Goal: Task Accomplishment & Management: Use online tool/utility

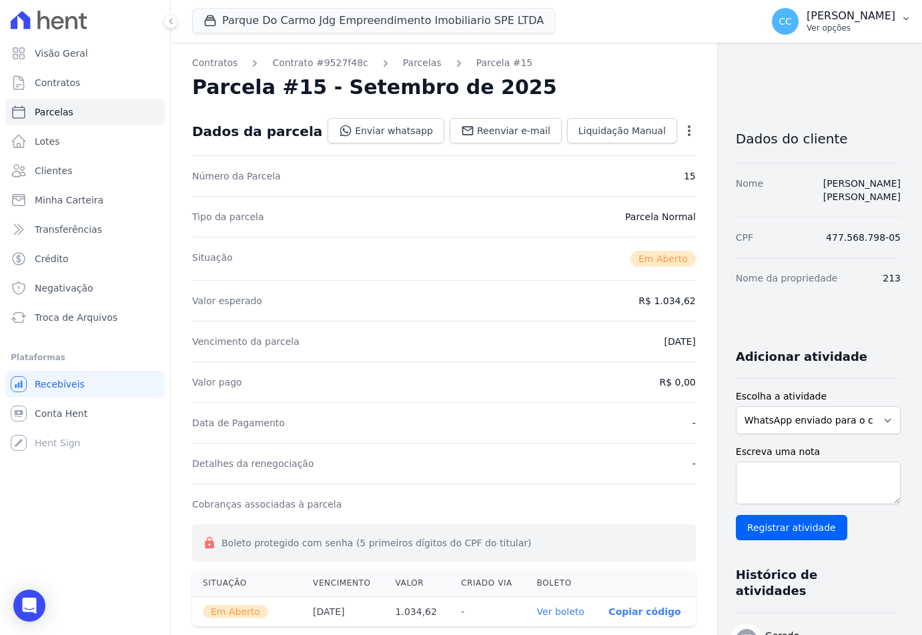
click at [846, 25] on p "Ver opções" at bounding box center [851, 28] width 89 height 11
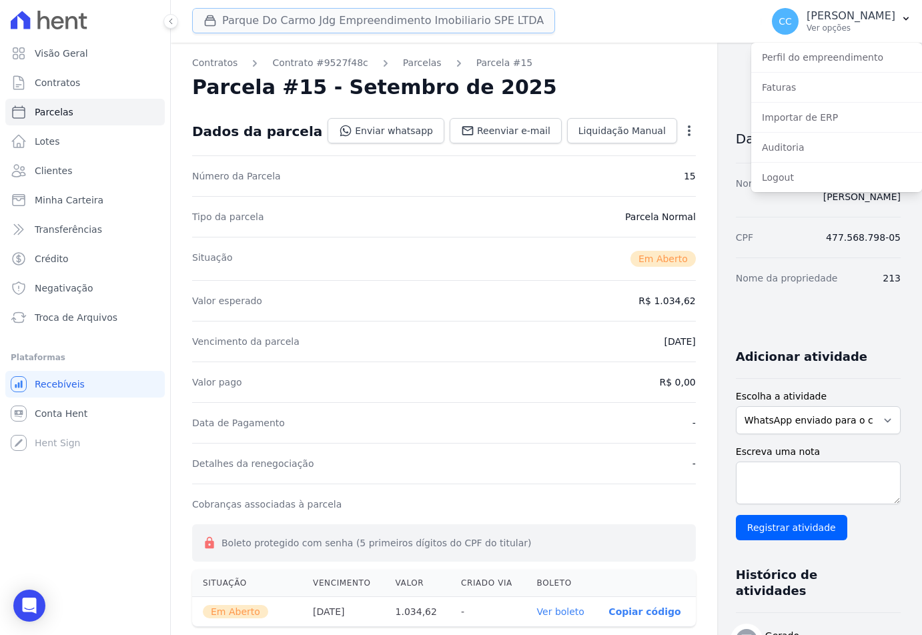
click at [360, 31] on button "Parque Do Carmo Jdg Empreendimento Imobiliario SPE LTDA" at bounding box center [373, 20] width 363 height 25
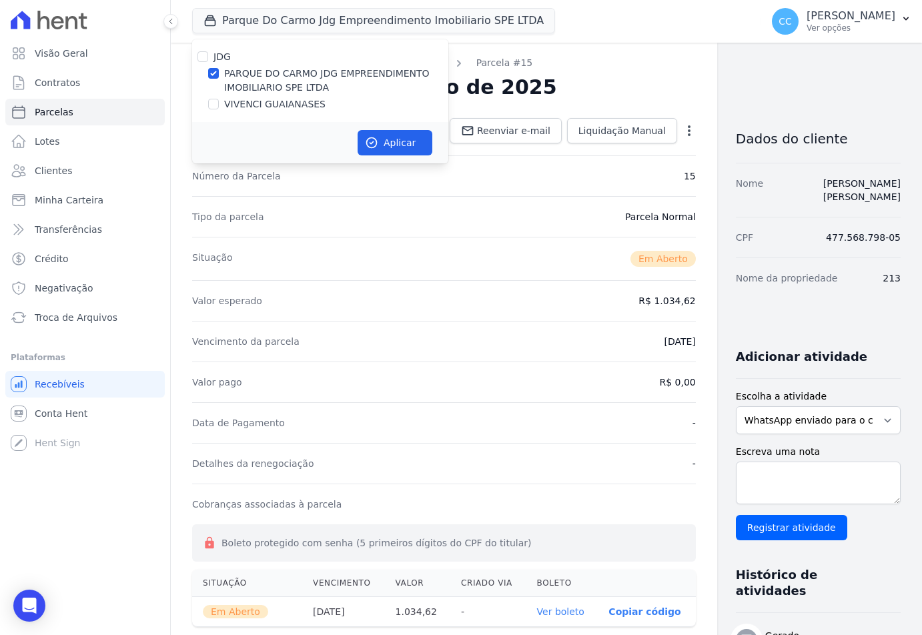
click at [280, 109] on label "VIVENCI GUAIANASES" at bounding box center [274, 104] width 101 height 14
click at [219, 109] on input "VIVENCI GUAIANASES" at bounding box center [213, 104] width 11 height 11
checkbox input "true"
click at [282, 79] on label "PARQUE DO CARMO JDG EMPREENDIMENTO IMOBILIARIO SPE LTDA" at bounding box center [336, 81] width 224 height 28
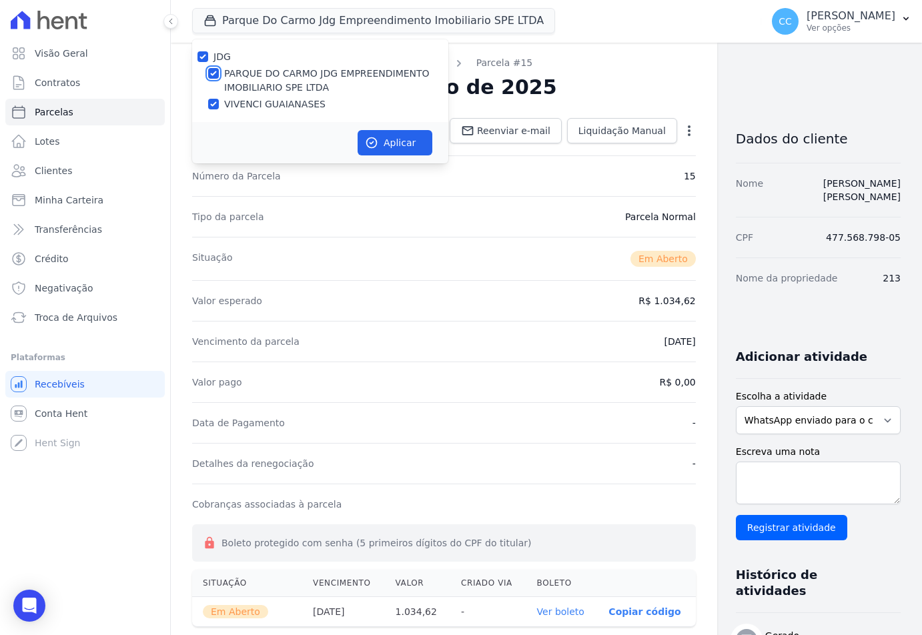
click at [219, 79] on input "PARQUE DO CARMO JDG EMPREENDIMENTO IMOBILIARIO SPE LTDA" at bounding box center [213, 73] width 11 height 11
checkbox input "false"
drag, startPoint x: 422, startPoint y: 159, endPoint x: 416, endPoint y: 144, distance: 16.5
click at [421, 156] on div "Aplicar" at bounding box center [320, 142] width 256 height 41
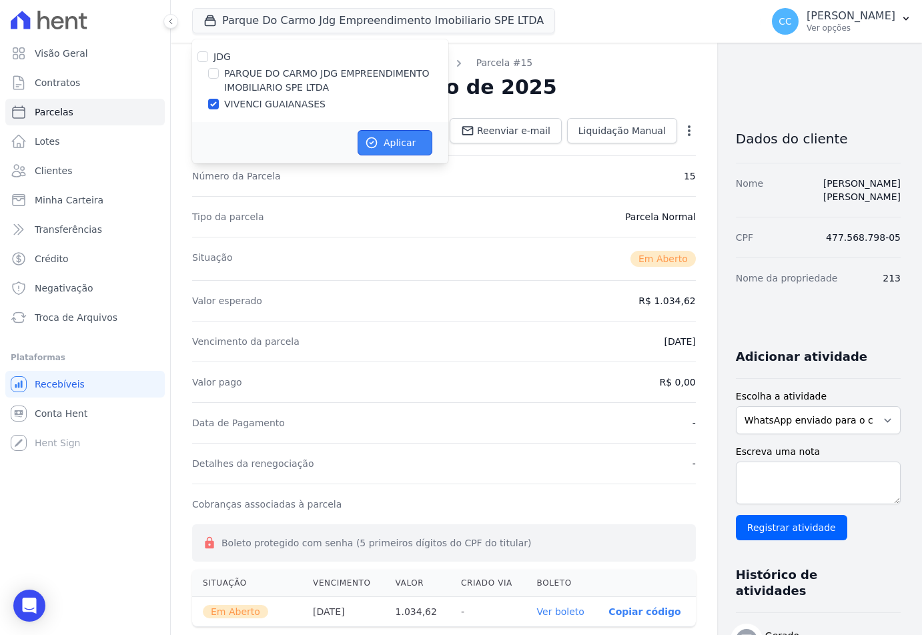
click at [409, 140] on button "Aplicar" at bounding box center [395, 142] width 75 height 25
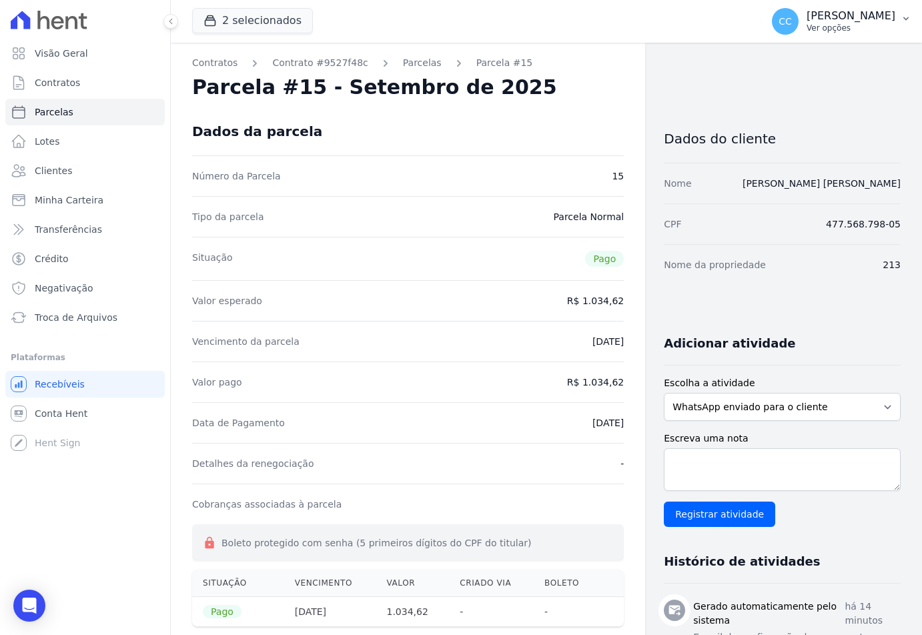
click at [871, 15] on p "[PERSON_NAME]" at bounding box center [851, 15] width 89 height 13
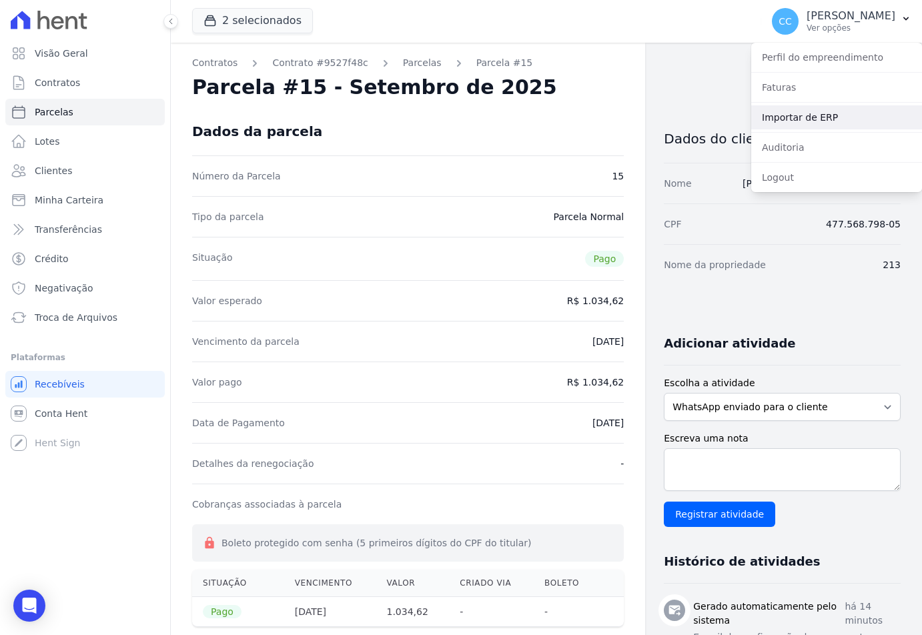
click at [808, 115] on link "Importar de ERP" at bounding box center [837, 117] width 171 height 24
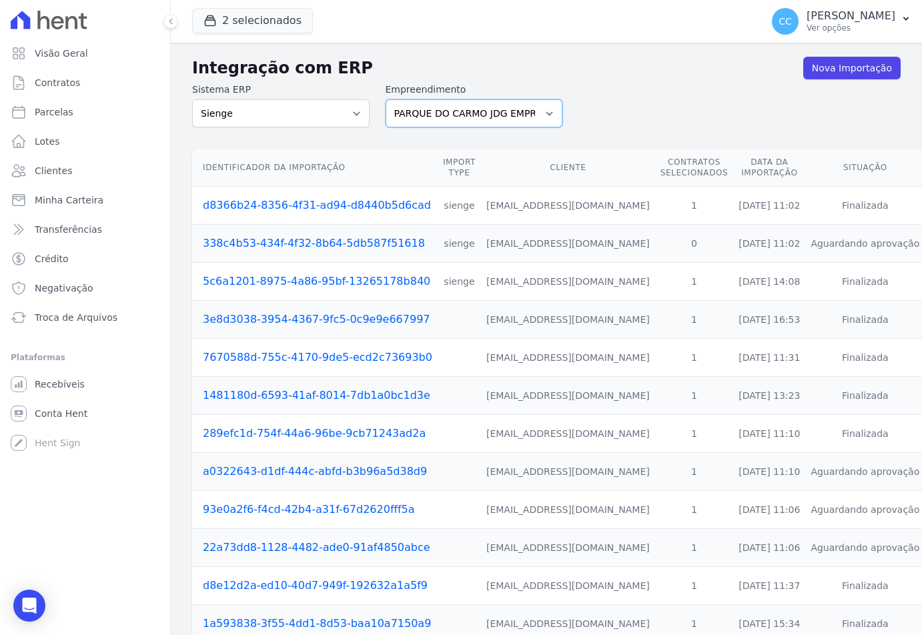
click at [439, 110] on select "PARQUE DO CARMO JDG EMPREENDIMENTO IMOBILIARIO SPE LTDA VIVENCI GUAIANASES" at bounding box center [475, 113] width 178 height 28
click at [386, 99] on select "PARQUE DO CARMO JDG EMPREENDIMENTO IMOBILIARIO SPE LTDA VIVENCI GUAIANASES" at bounding box center [475, 113] width 178 height 28
click at [431, 121] on select "PARQUE DO CARMO JDG EMPREENDIMENTO IMOBILIARIO SPE LTDA VIVENCI GUAIANASES" at bounding box center [475, 113] width 178 height 28
select select "63cc6273-42e6-4b24-80dd-3ee0cbed8772"
click at [386, 99] on select "PARQUE DO CARMO JDG EMPREENDIMENTO IMOBILIARIO SPE LTDA VIVENCI GUAIANASES" at bounding box center [475, 113] width 178 height 28
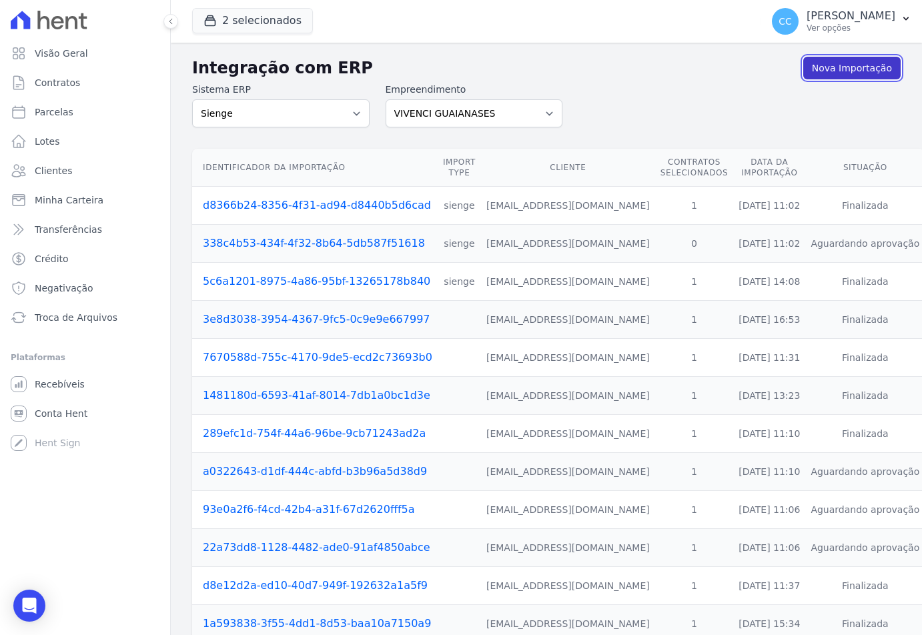
click at [833, 76] on link "Nova Importação" at bounding box center [852, 68] width 97 height 23
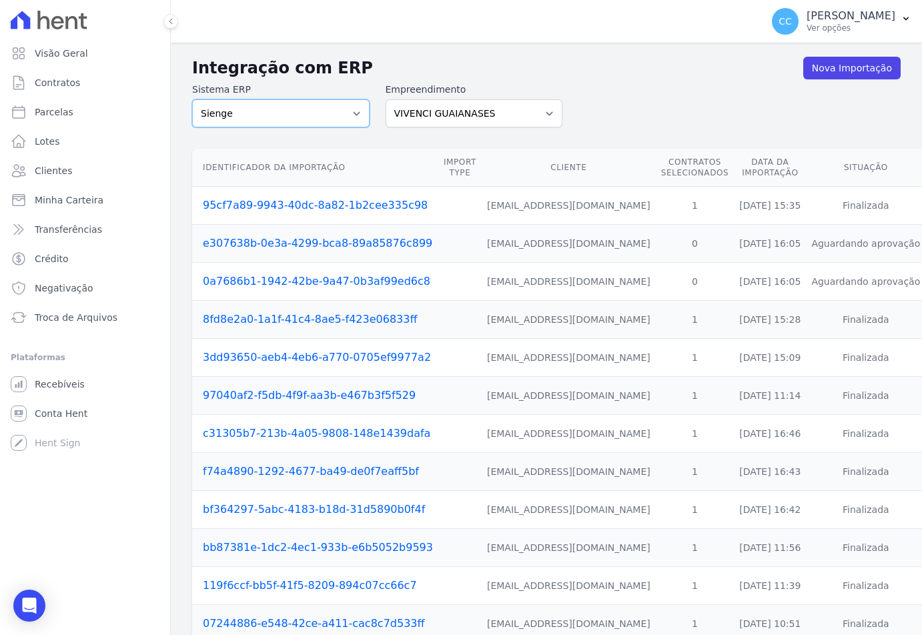
click at [252, 113] on select "Sienge" at bounding box center [281, 113] width 178 height 28
click at [840, 74] on link "Nova Importação" at bounding box center [852, 68] width 97 height 23
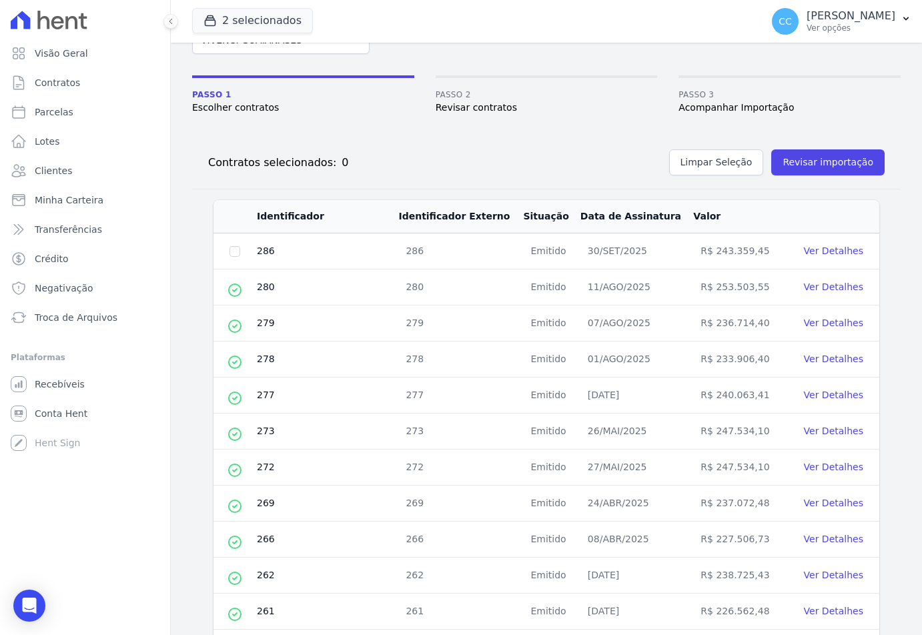
scroll to position [200, 0]
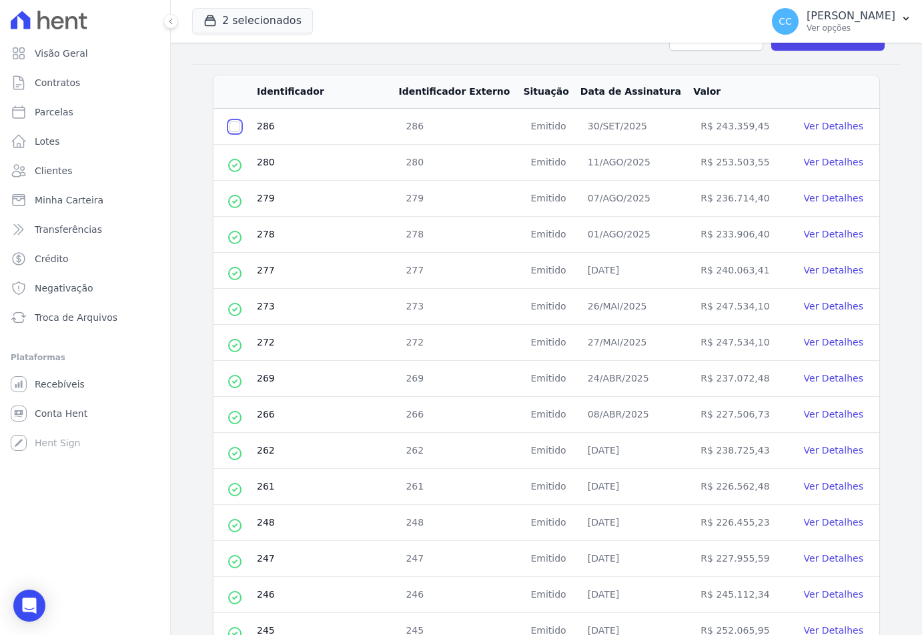
click at [230, 128] on input "checkbox" at bounding box center [235, 126] width 11 height 11
checkbox input "true"
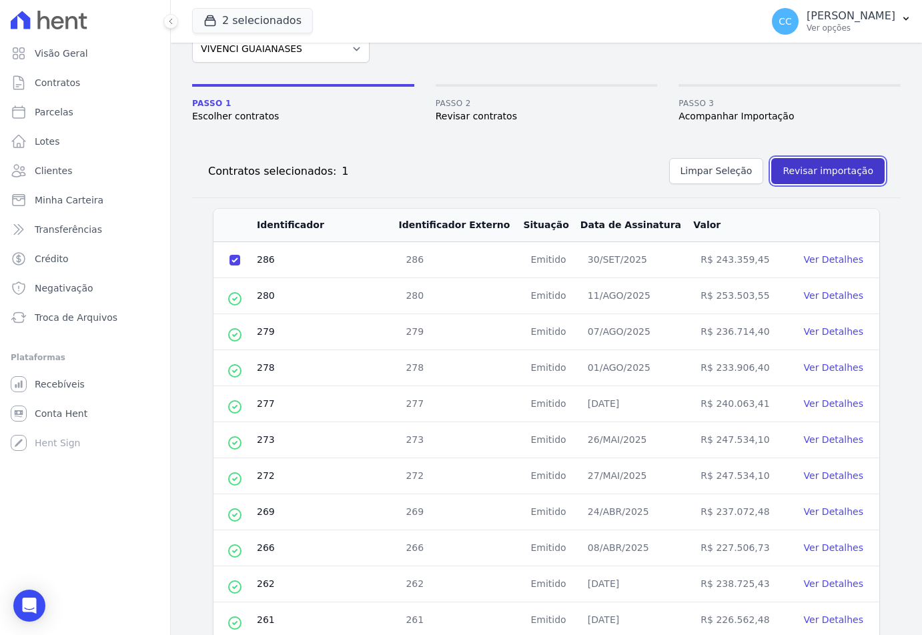
click at [833, 170] on button "Revisar importação" at bounding box center [828, 171] width 113 height 26
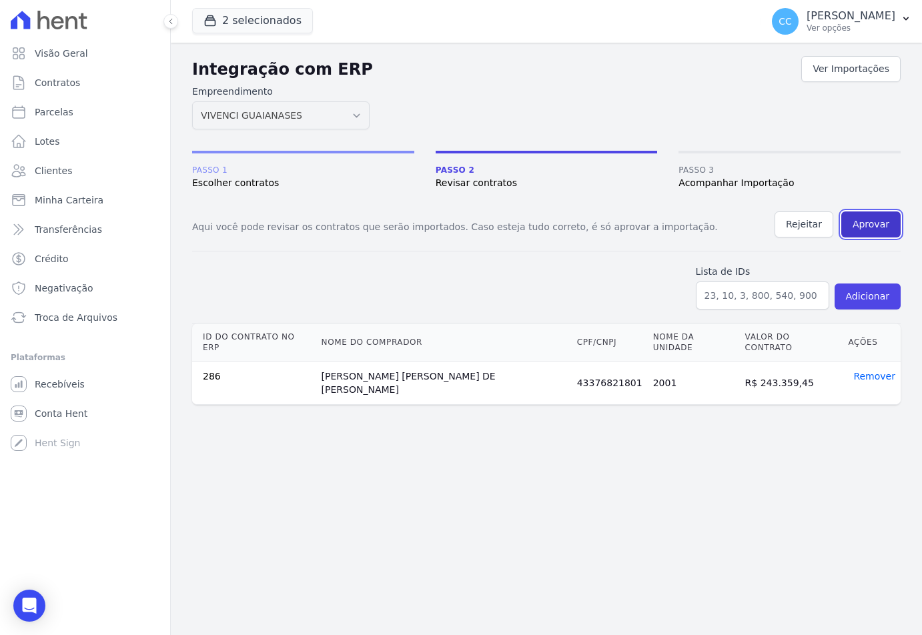
click at [861, 227] on button "Aprovar" at bounding box center [871, 225] width 59 height 26
click at [499, 82] on div "Integração com ERP Ver Importações Empreendimento PARQUE DO CARMO JDG EMPREENDI…" at bounding box center [546, 229] width 709 height 352
click at [508, 78] on h2 "Integração com ERP" at bounding box center [496, 69] width 609 height 24
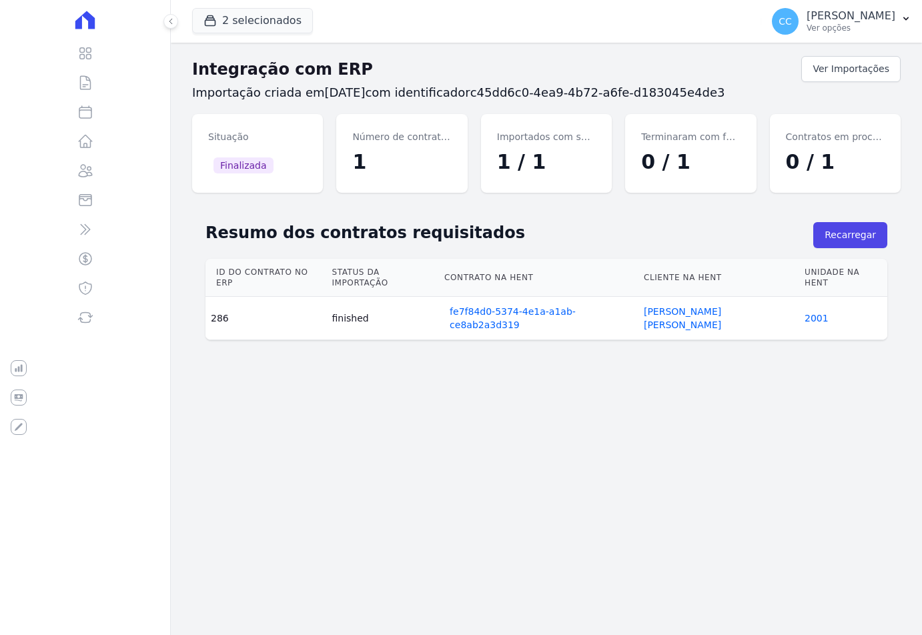
click at [162, 22] on div at bounding box center [163, 21] width 15 height 43
click at [171, 25] on icon at bounding box center [171, 21] width 8 height 8
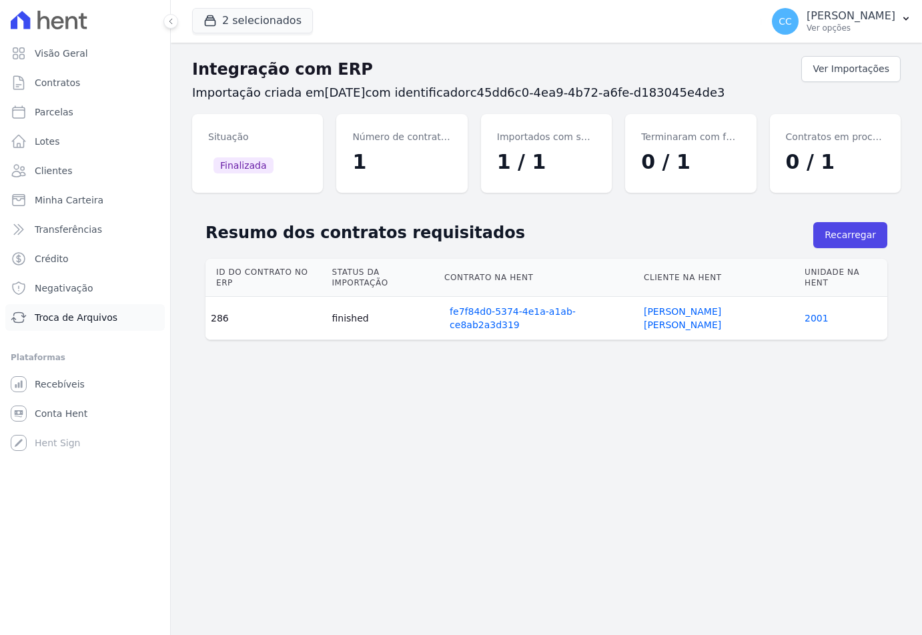
click at [49, 322] on span "Troca de Arquivos" at bounding box center [76, 317] width 83 height 13
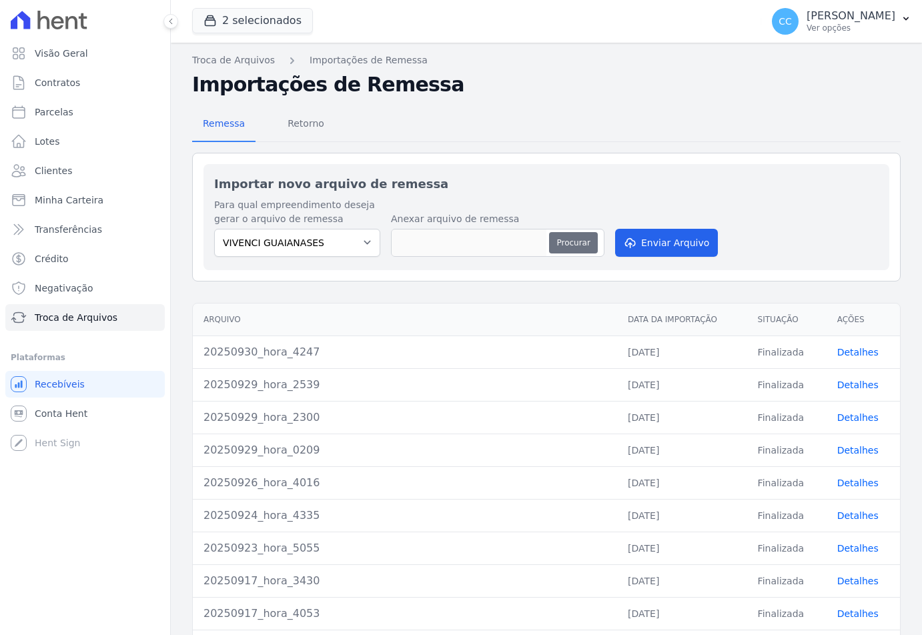
click at [582, 240] on button "Procurar" at bounding box center [573, 242] width 48 height 21
type input "20250930_hora_1902"
click at [637, 242] on button "Enviar Arquivo" at bounding box center [666, 243] width 103 height 28
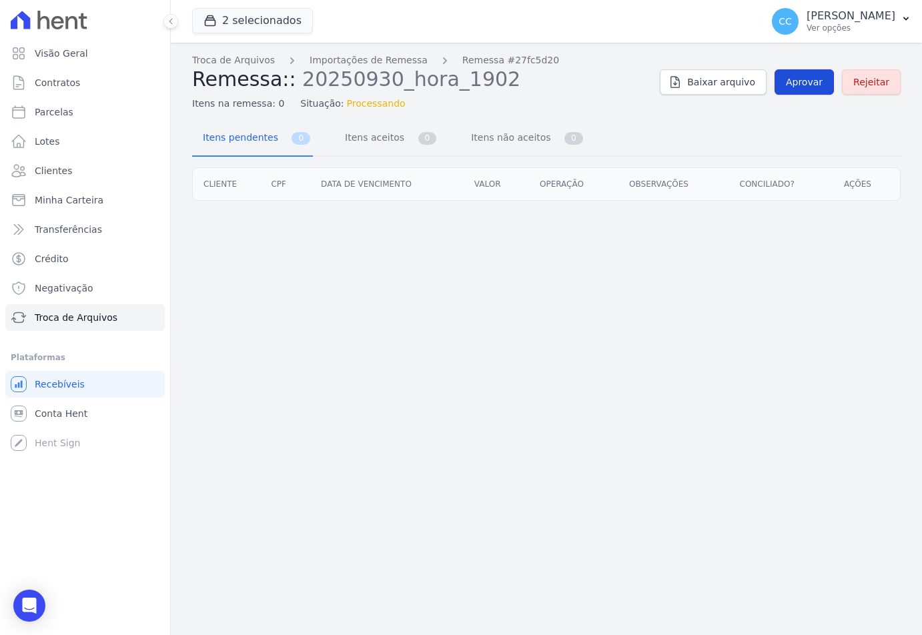
click at [819, 75] on link "Aprovar" at bounding box center [804, 81] width 59 height 25
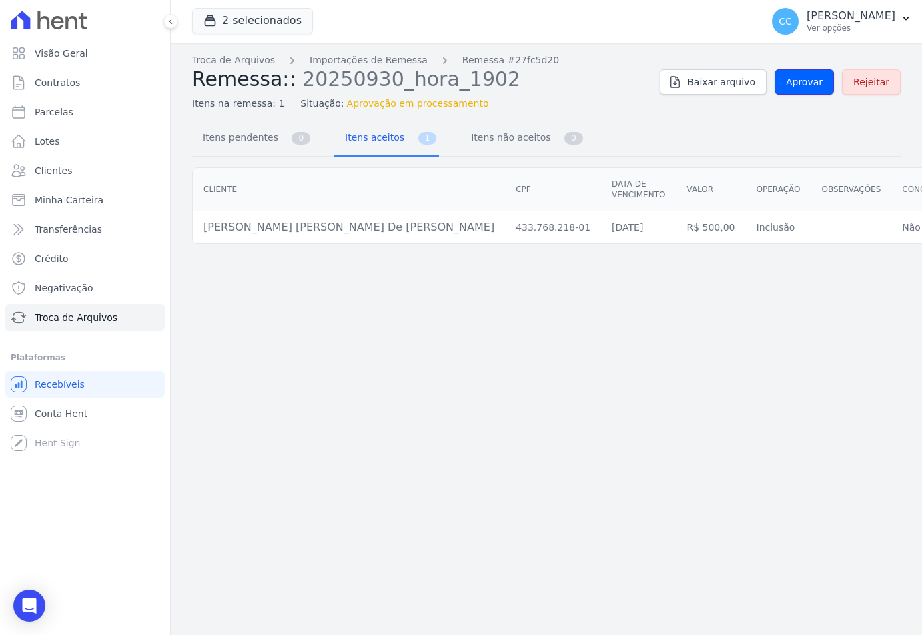
click at [819, 76] on span "Aprovar" at bounding box center [804, 81] width 37 height 13
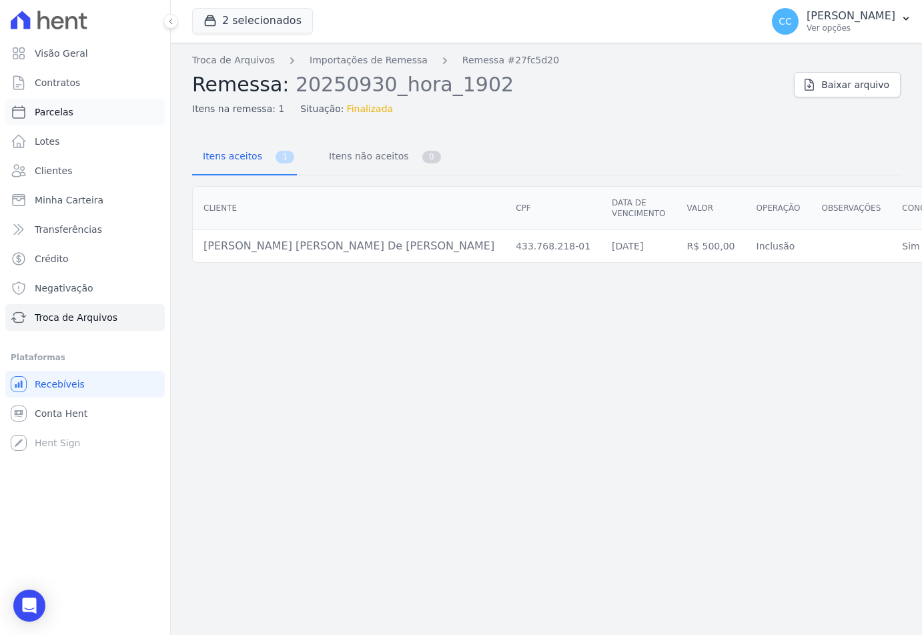
click at [77, 114] on link "Parcelas" at bounding box center [85, 112] width 160 height 27
select select
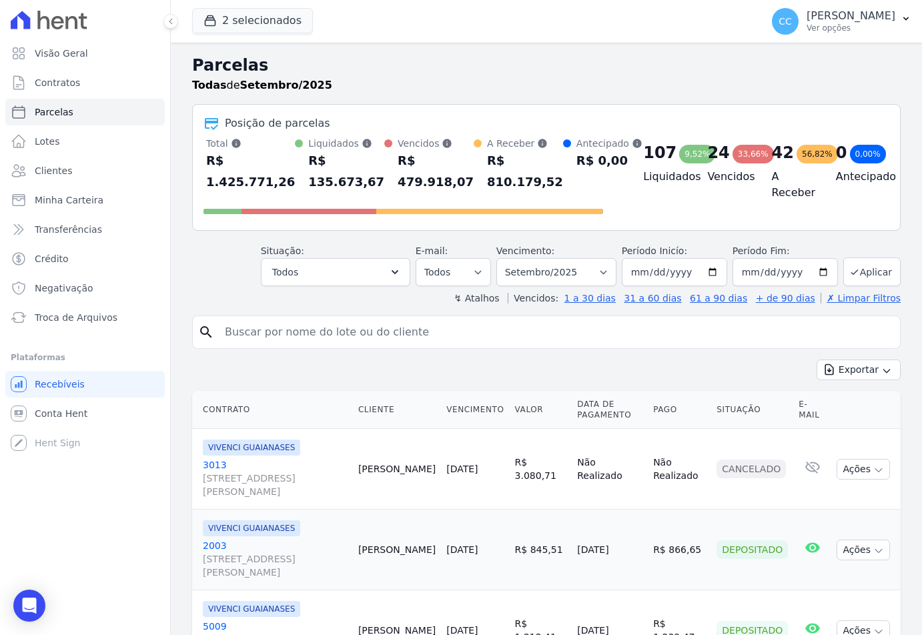
click at [350, 318] on div "search" at bounding box center [546, 332] width 709 height 33
drag, startPoint x: 356, startPoint y: 335, endPoint x: 331, endPoint y: 339, distance: 25.0
click at [356, 335] on input "search" at bounding box center [556, 332] width 678 height 27
type input "[PERSON_NAME]"
select select
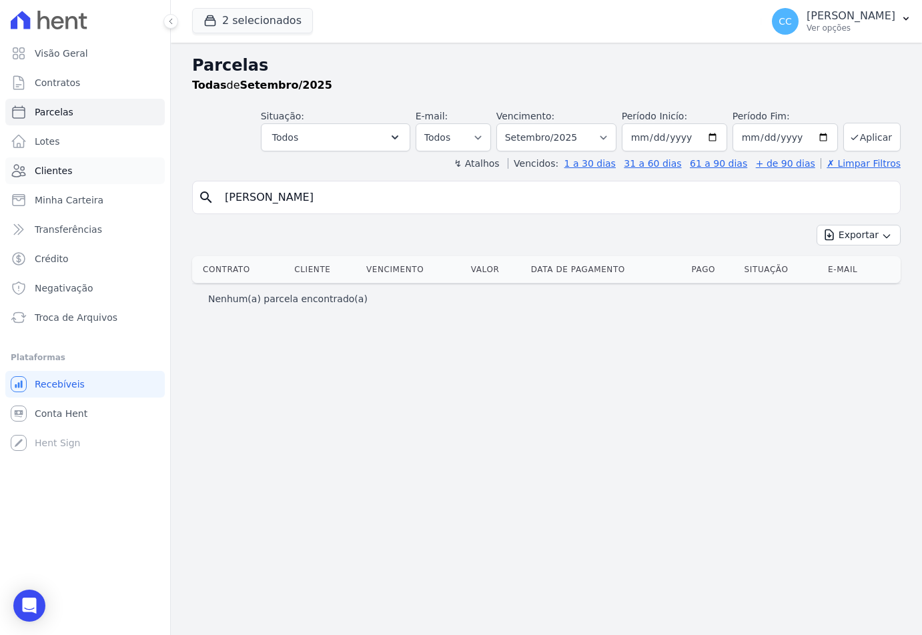
click at [46, 172] on span "Clientes" at bounding box center [53, 170] width 37 height 13
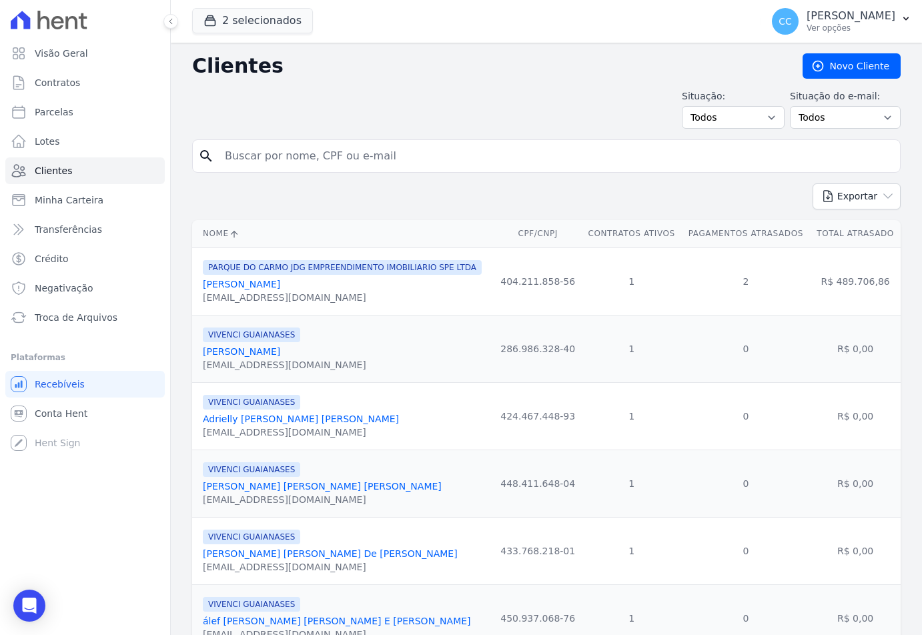
click at [355, 168] on input "search" at bounding box center [556, 156] width 678 height 27
type input "[PERSON_NAME]"
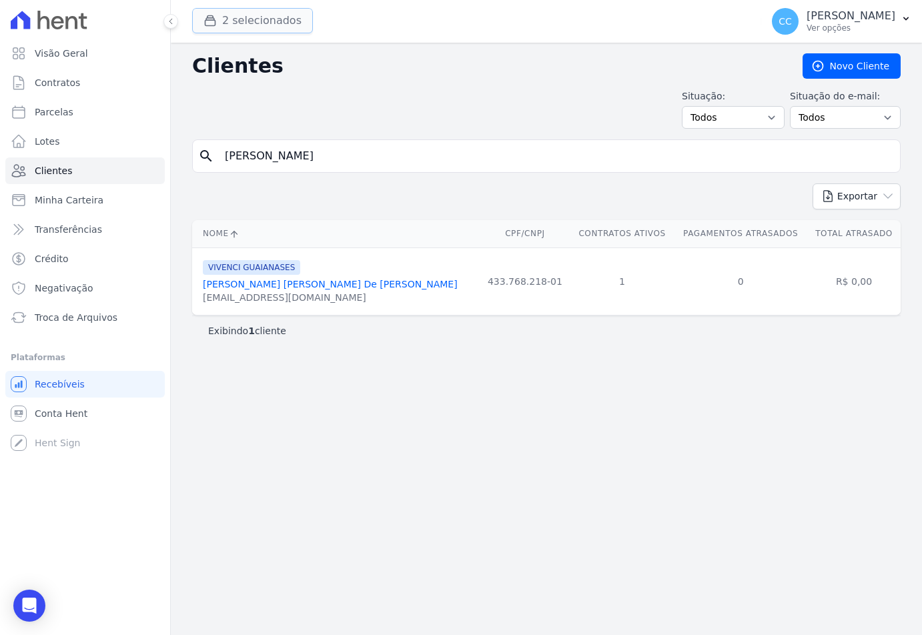
click at [240, 12] on button "2 selecionados" at bounding box center [252, 20] width 121 height 25
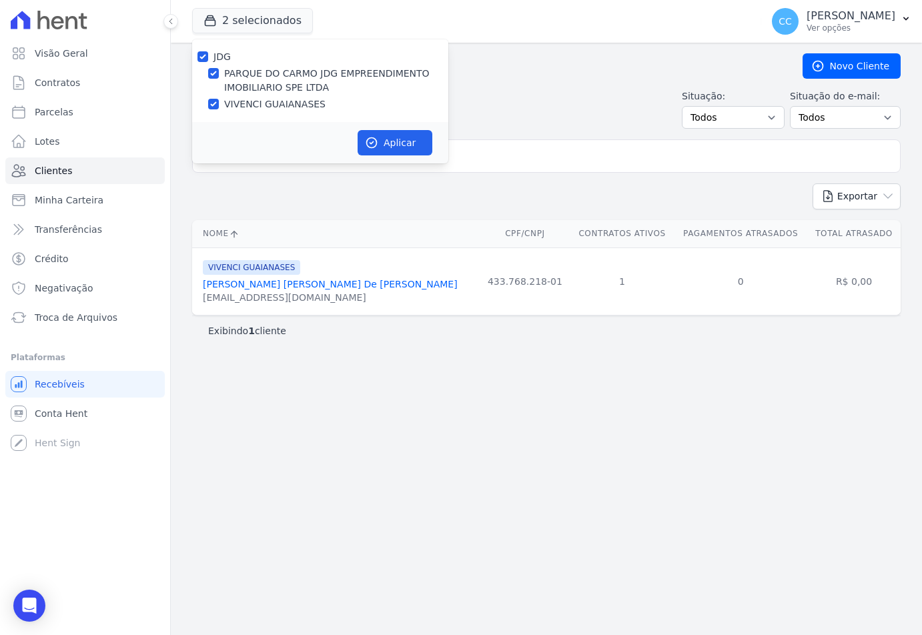
drag, startPoint x: 238, startPoint y: 81, endPoint x: 351, endPoint y: 129, distance: 122.6
click at [240, 81] on label "PARQUE DO CARMO JDG EMPREENDIMENTO IMOBILIARIO SPE LTDA" at bounding box center [336, 81] width 224 height 28
click at [276, 65] on div "JDG PARQUE DO CARMO JDG EMPREENDIMENTO IMOBILIARIO SPE LTDA VIVENCI GUAIANASES" at bounding box center [320, 80] width 256 height 83
click at [284, 75] on label "PARQUE DO CARMO JDG EMPREENDIMENTO IMOBILIARIO SPE LTDA" at bounding box center [336, 81] width 224 height 28
click at [219, 75] on input "PARQUE DO CARMO JDG EMPREENDIMENTO IMOBILIARIO SPE LTDA" at bounding box center [213, 73] width 11 height 11
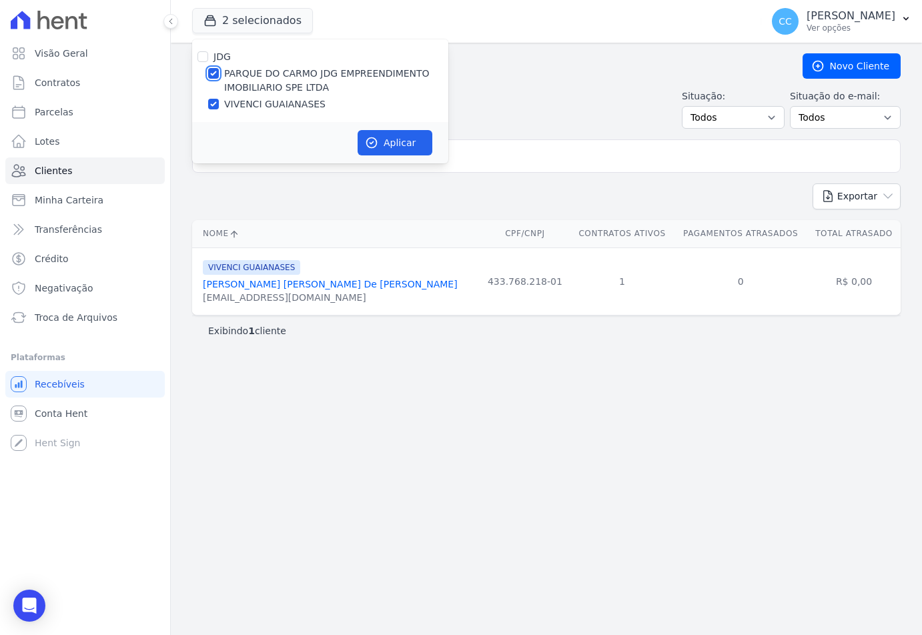
checkbox input "false"
click at [367, 135] on button "Aplicar" at bounding box center [395, 142] width 75 height 25
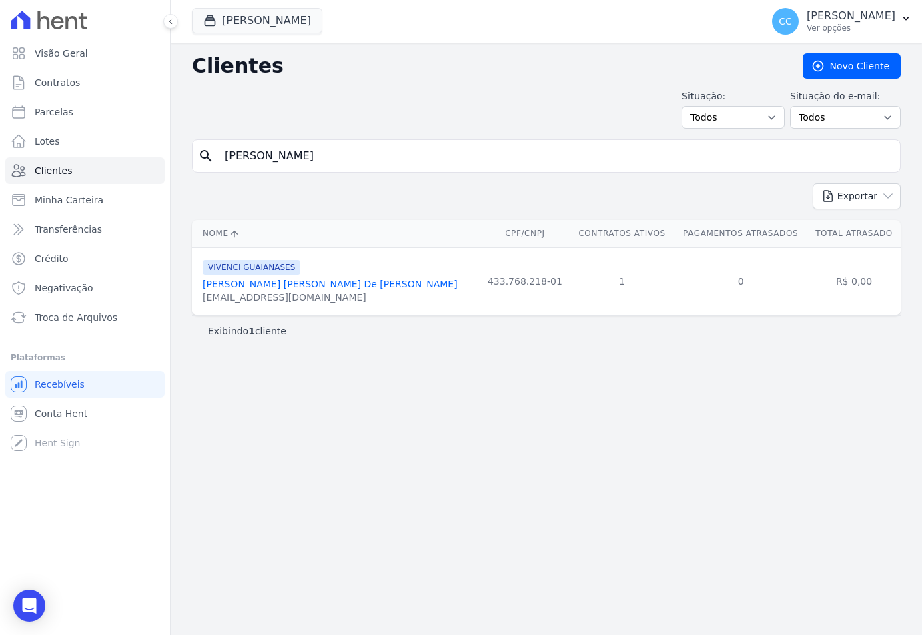
click at [262, 283] on link "[PERSON_NAME] [PERSON_NAME] De [PERSON_NAME]" at bounding box center [330, 284] width 255 height 11
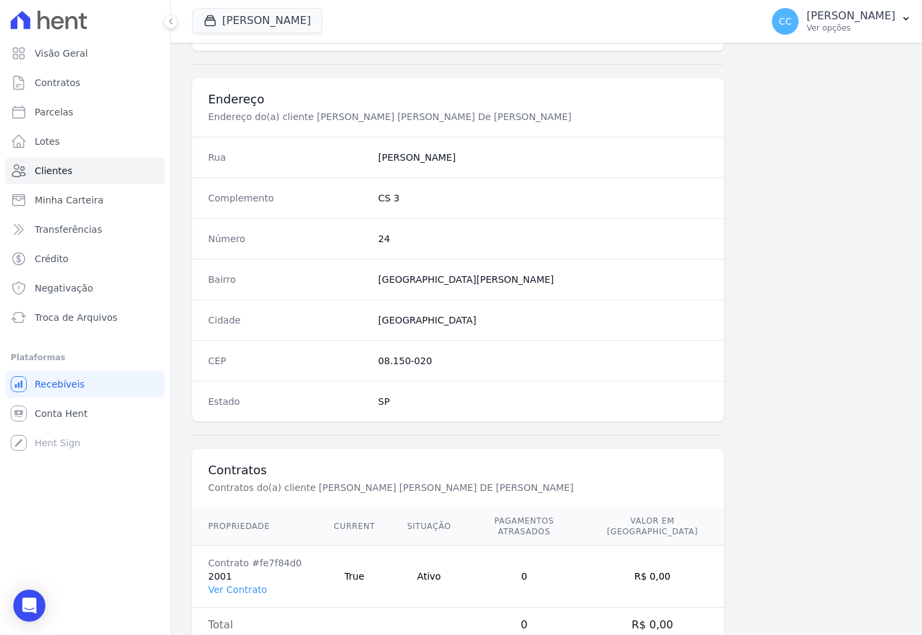
scroll to position [601, 0]
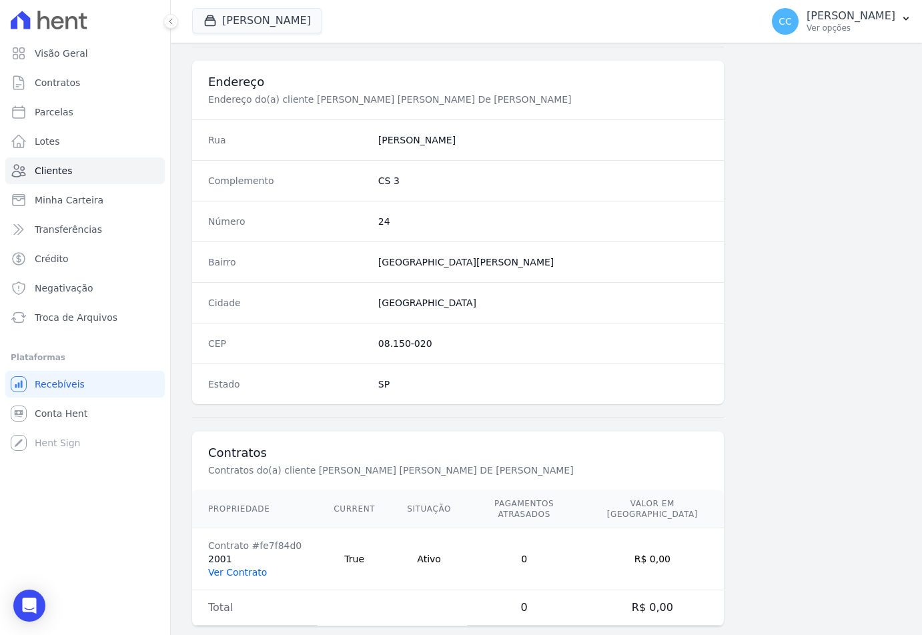
click at [248, 567] on link "Ver Contrato" at bounding box center [237, 572] width 59 height 11
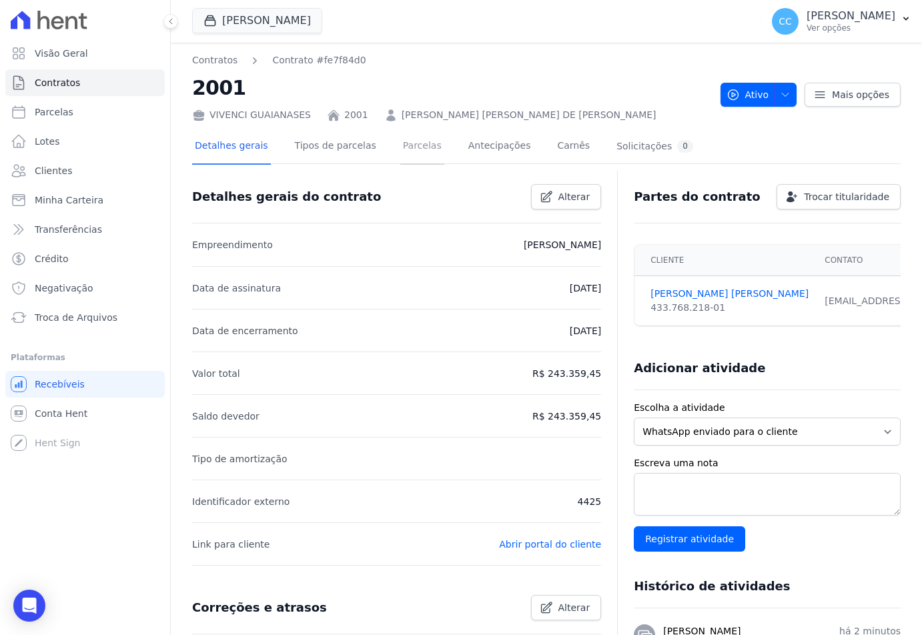
click at [400, 150] on link "Parcelas" at bounding box center [422, 146] width 44 height 35
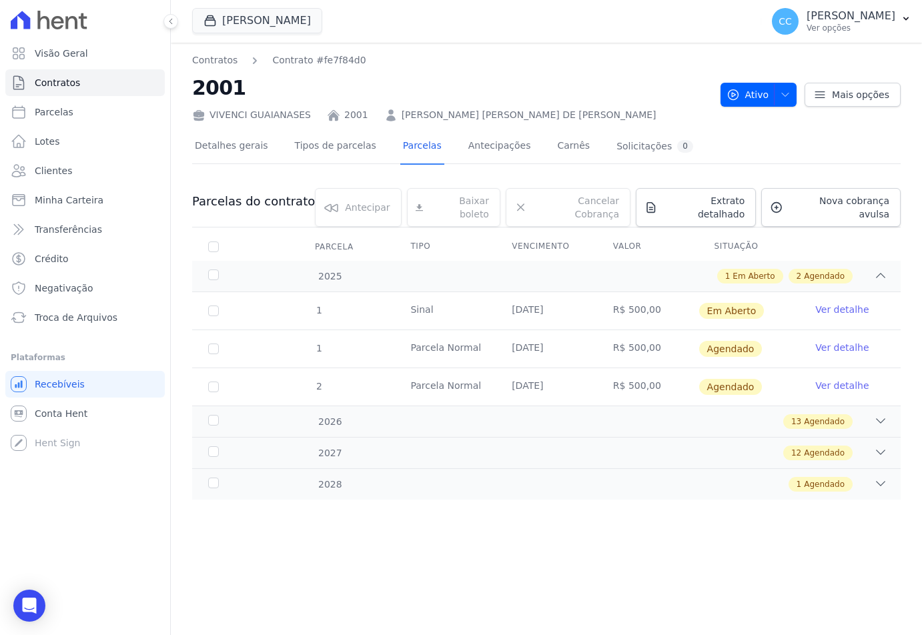
click at [854, 303] on link "Ver detalhe" at bounding box center [842, 309] width 53 height 13
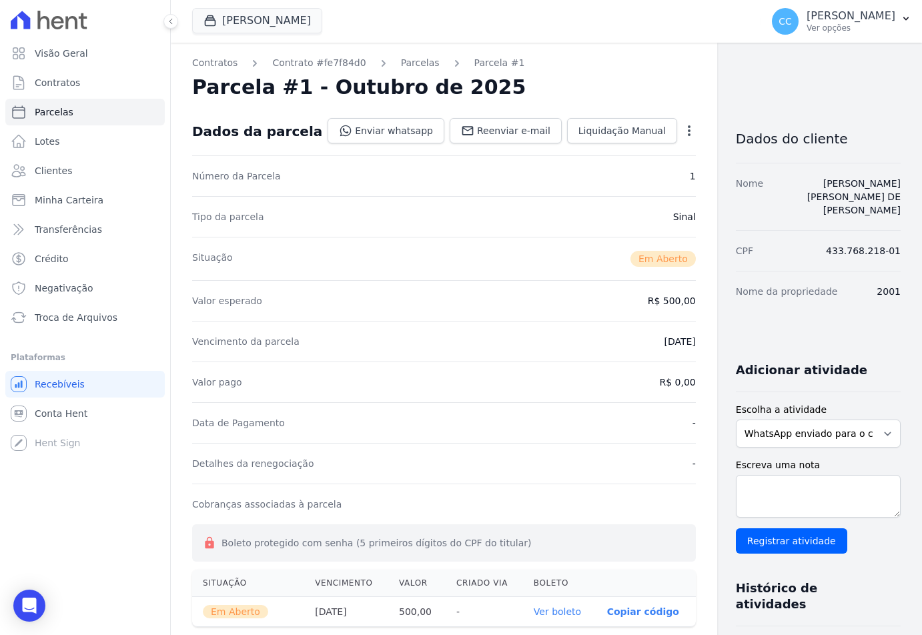
scroll to position [200, 0]
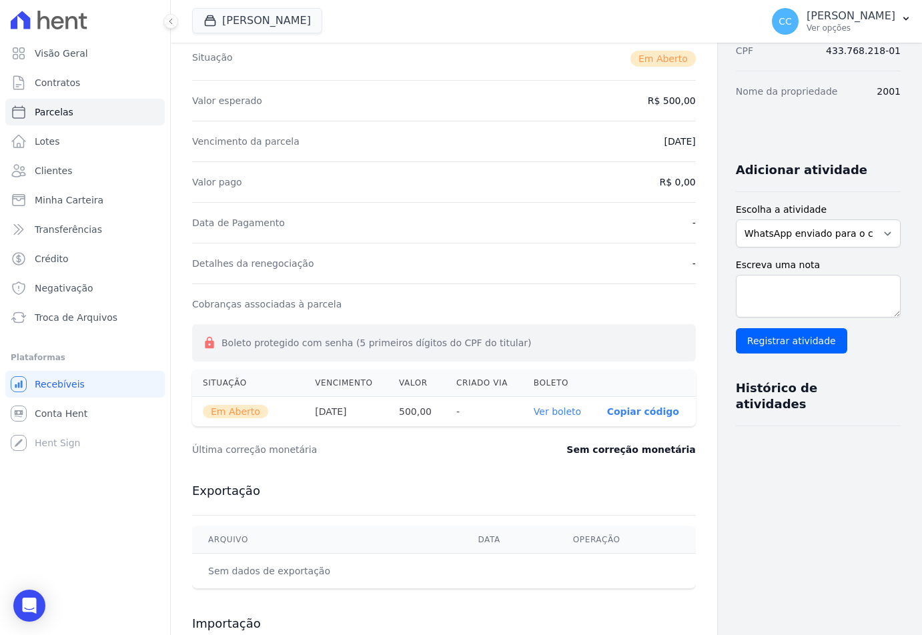
click at [534, 409] on link "Ver boleto" at bounding box center [557, 411] width 47 height 11
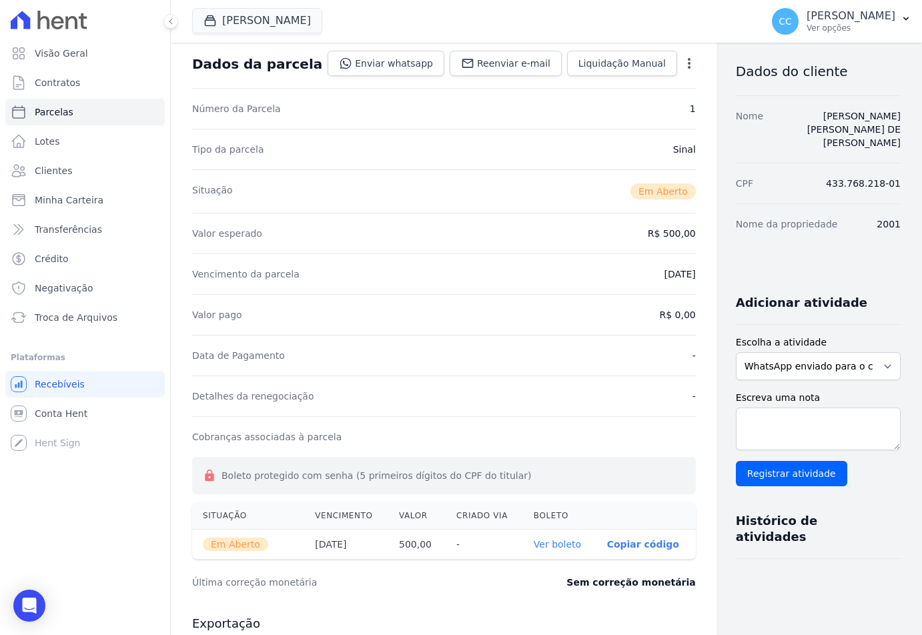
scroll to position [0, 0]
